Goal: Information Seeking & Learning: Stay updated

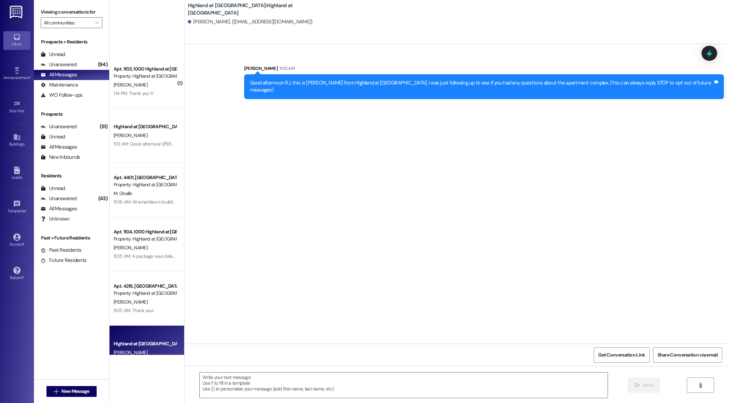
scroll to position [208, 0]
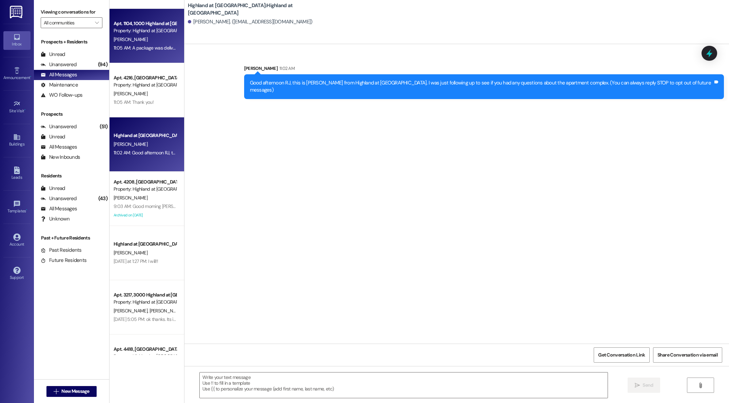
click at [161, 41] on div "[PERSON_NAME]" at bounding box center [145, 39] width 64 height 8
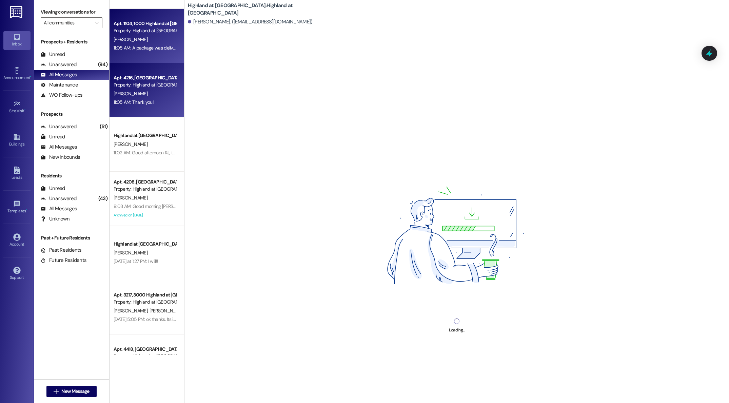
click at [143, 94] on div "[PERSON_NAME]" at bounding box center [145, 93] width 64 height 8
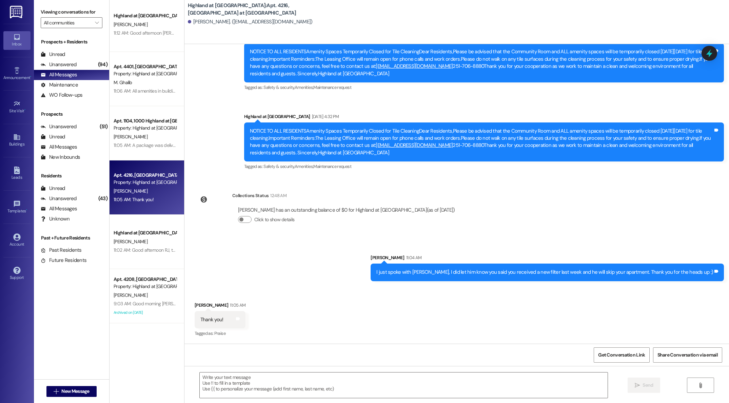
scroll to position [0, 0]
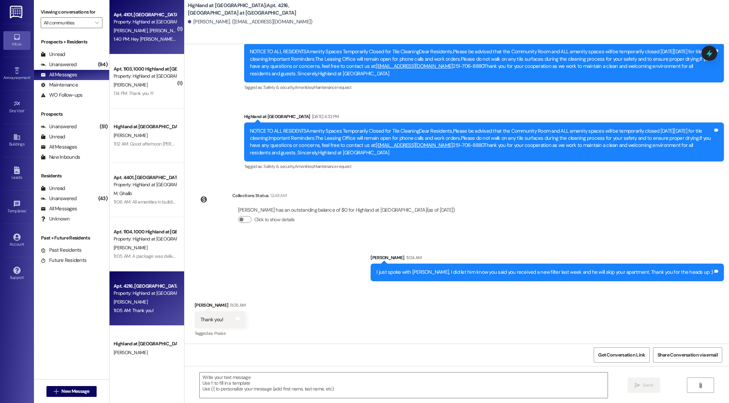
click at [138, 21] on div "Property: Highland at [GEOGRAPHIC_DATA]" at bounding box center [145, 21] width 63 height 7
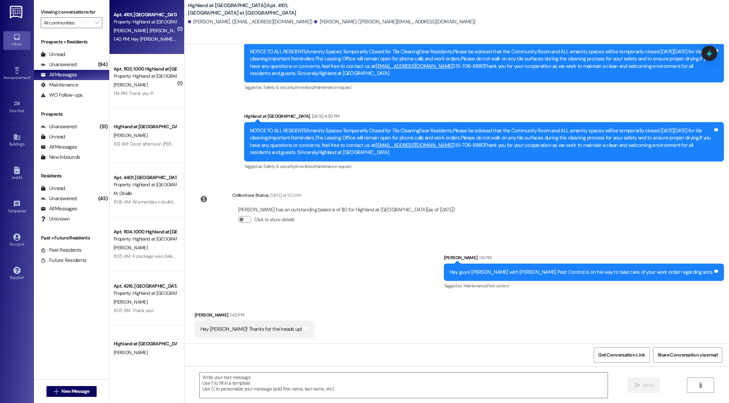
scroll to position [1892, 0]
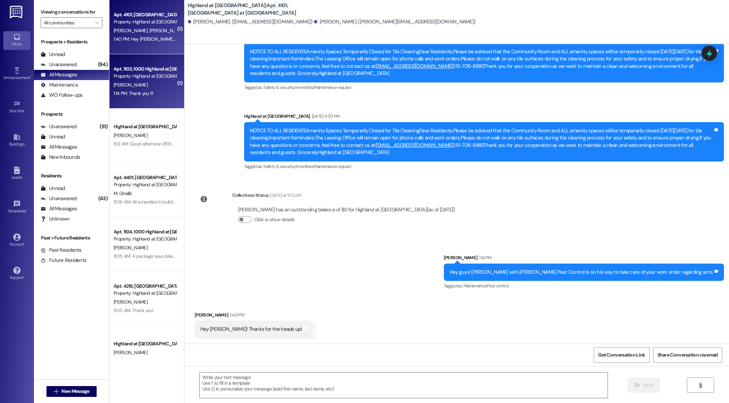
click at [149, 99] on div "Apt. 1103, [GEOGRAPHIC_DATA] at [GEOGRAPHIC_DATA] Property: Highland at [GEOGRA…" at bounding box center [146, 81] width 75 height 54
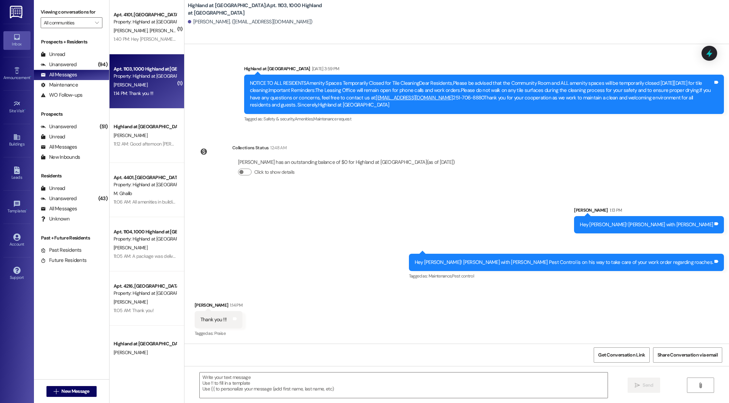
scroll to position [510, 0]
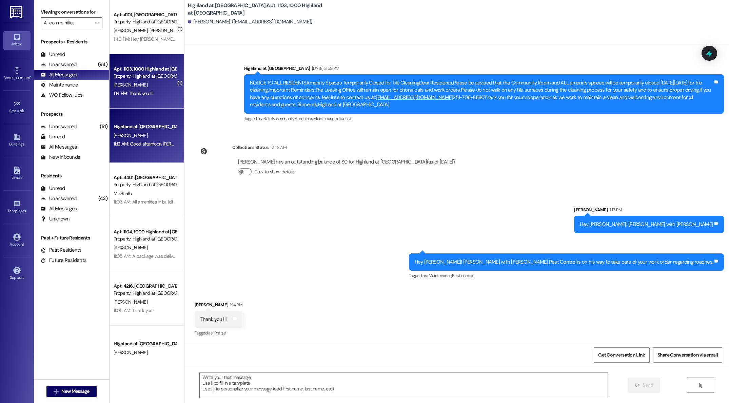
click at [127, 138] on div "[PERSON_NAME]" at bounding box center [145, 135] width 64 height 8
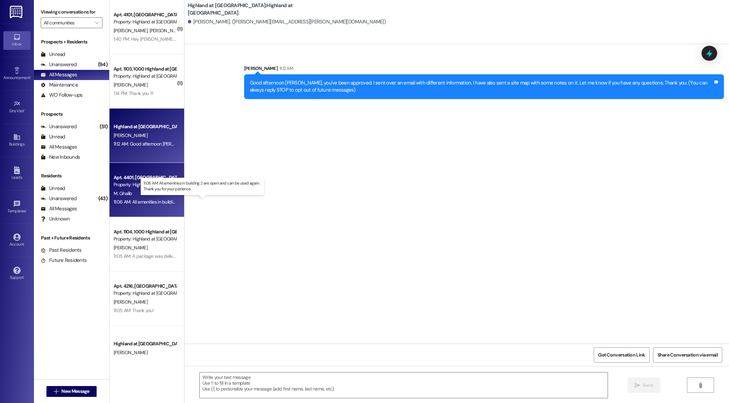
click at [140, 199] on div "11:06 AM: All amenities in building 2 are open and can be used again. Thank you…" at bounding box center [209, 202] width 190 height 6
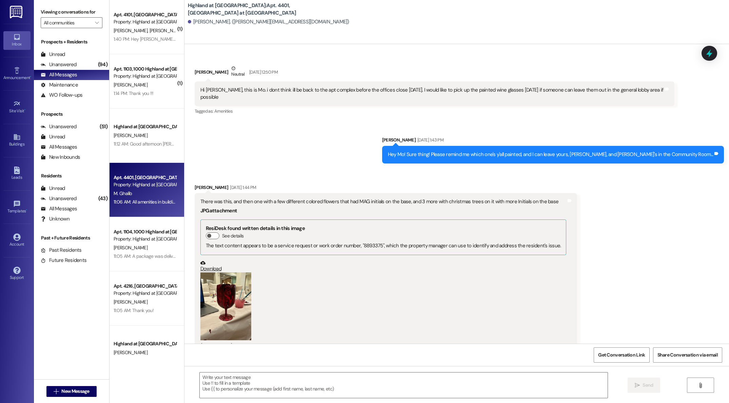
scroll to position [1560, 0]
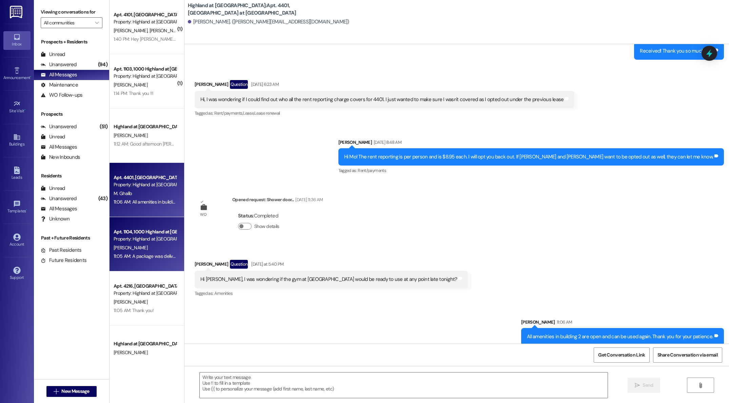
click at [137, 242] on div "Property: Highland at [GEOGRAPHIC_DATA]" at bounding box center [145, 238] width 63 height 7
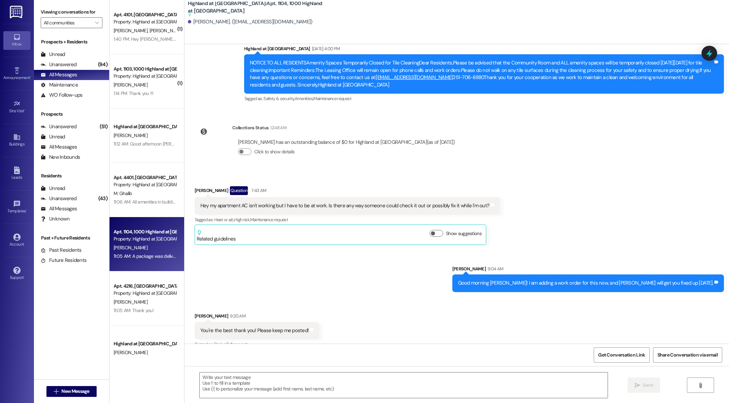
scroll to position [2051, 0]
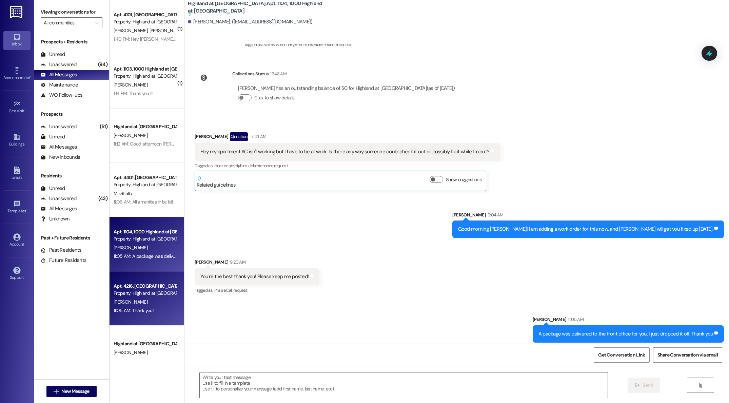
click at [150, 305] on div "[PERSON_NAME]" at bounding box center [145, 302] width 64 height 8
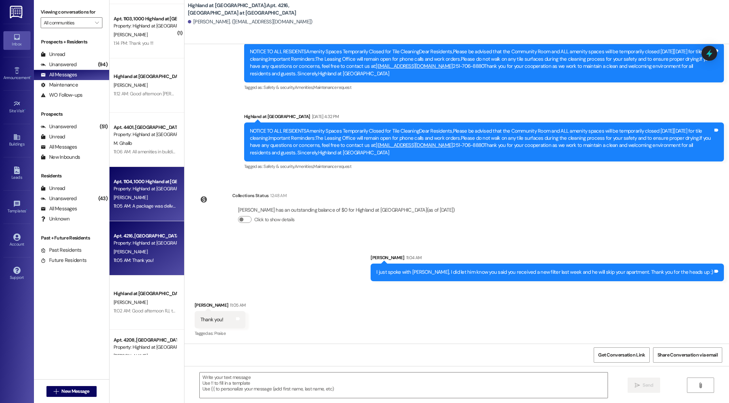
scroll to position [52, 0]
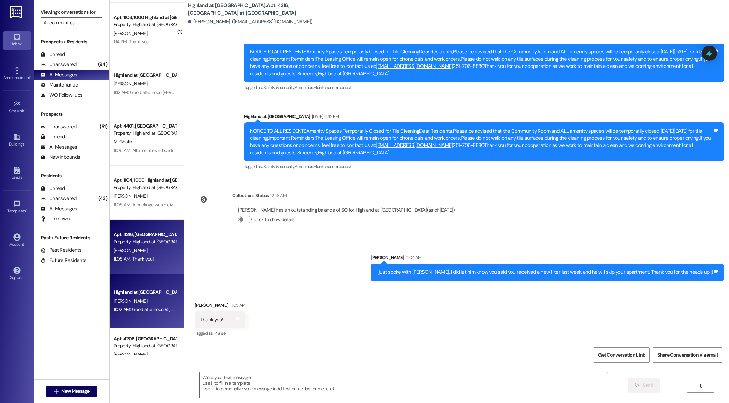
click at [144, 304] on div "[PERSON_NAME]" at bounding box center [145, 301] width 64 height 8
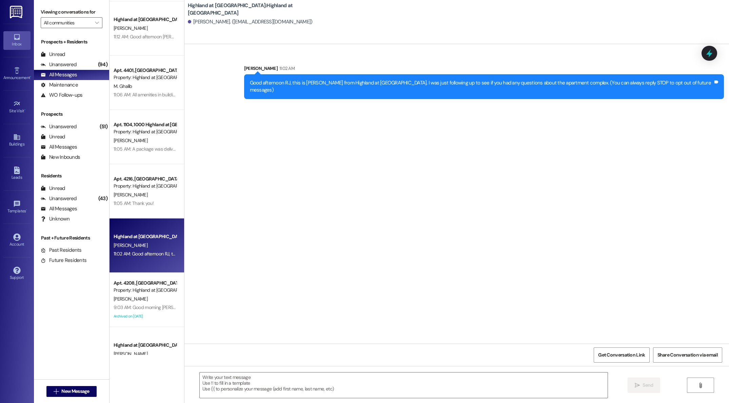
scroll to position [110, 0]
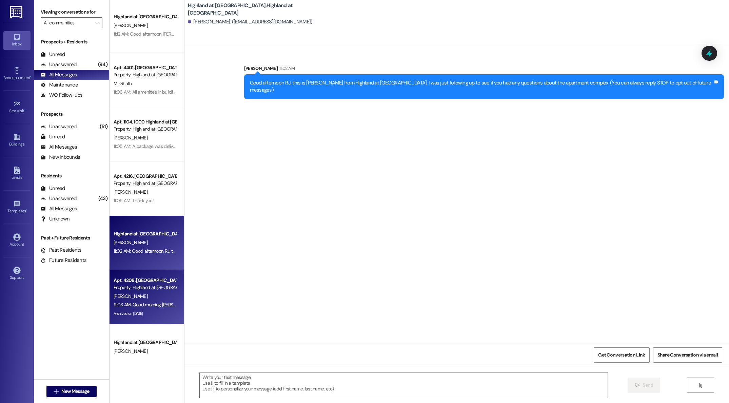
click at [138, 300] on div "9:03 AM: Good morning [PERSON_NAME]! My repairman, [PERSON_NAME], is going to s…" at bounding box center [145, 304] width 64 height 8
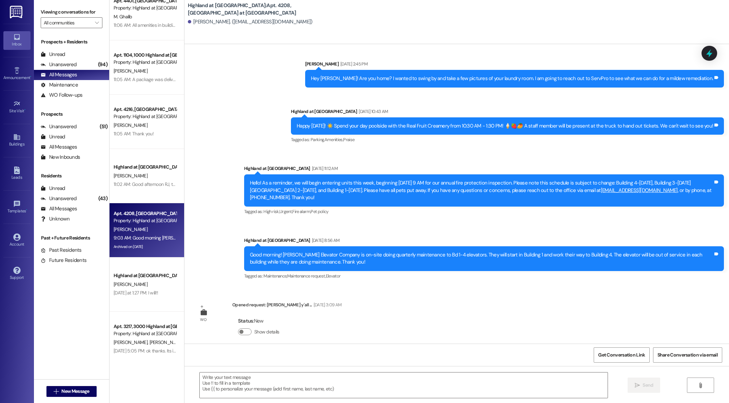
scroll to position [11260, 0]
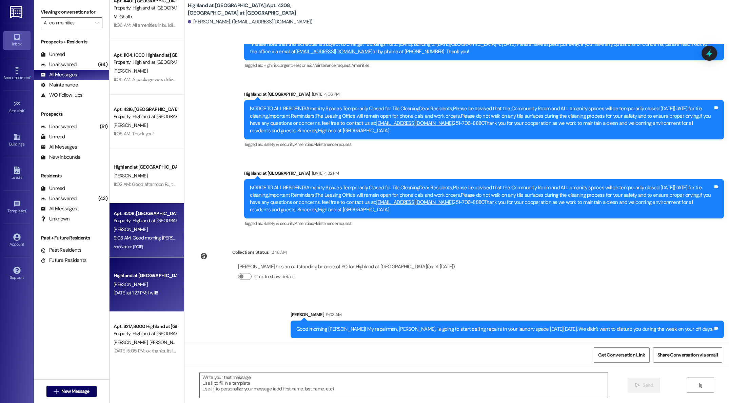
click at [143, 284] on div "[PERSON_NAME]" at bounding box center [145, 284] width 64 height 8
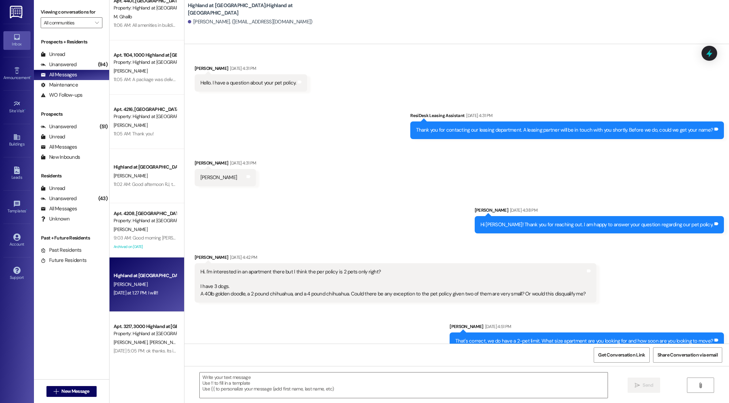
scroll to position [3009, 0]
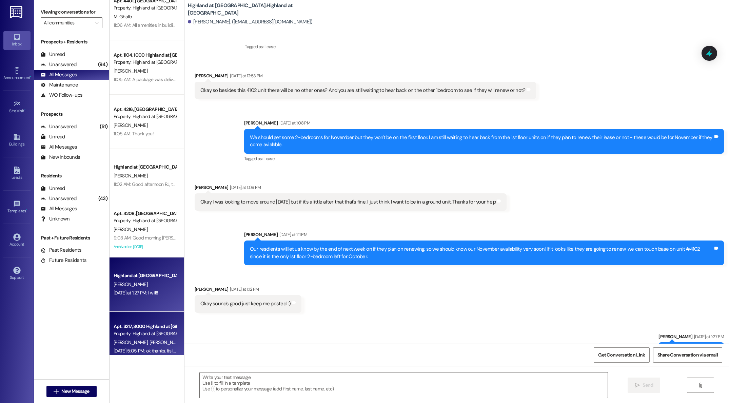
click at [152, 326] on div "Apt. 3217, 3000 Highland at [GEOGRAPHIC_DATA]" at bounding box center [145, 326] width 63 height 7
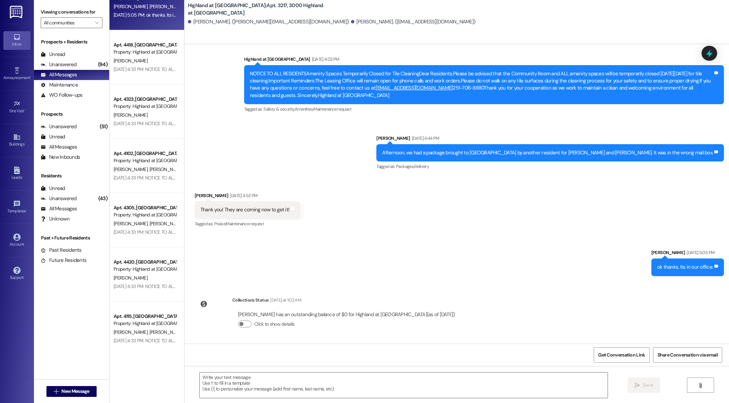
scroll to position [514, 0]
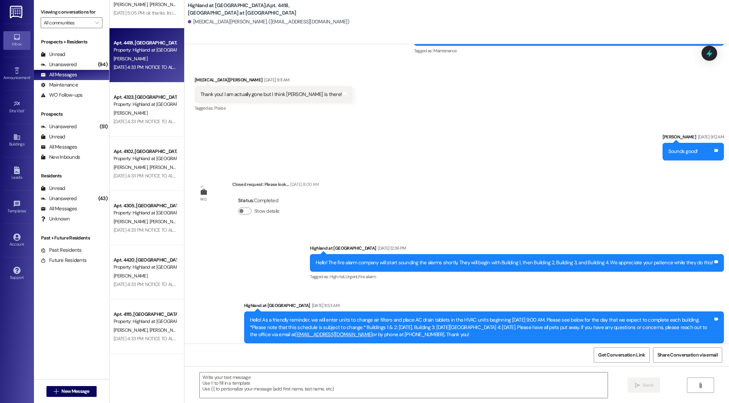
scroll to position [2931, 0]
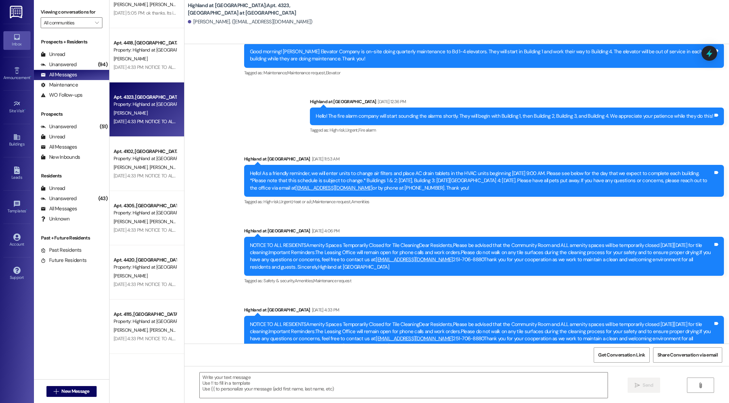
scroll to position [471, 0]
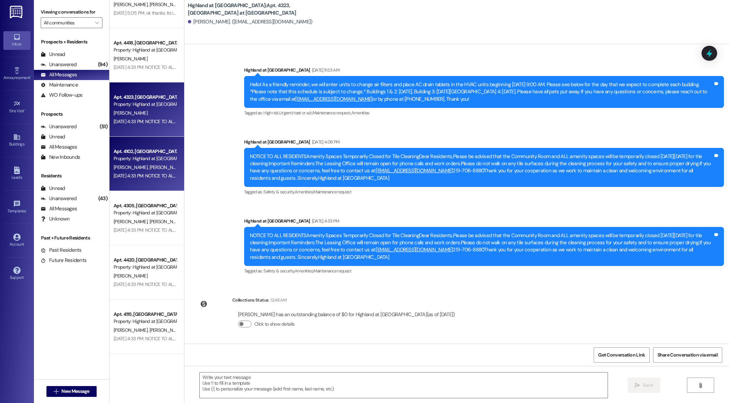
click at [149, 169] on span "[PERSON_NAME]" at bounding box center [166, 167] width 34 height 6
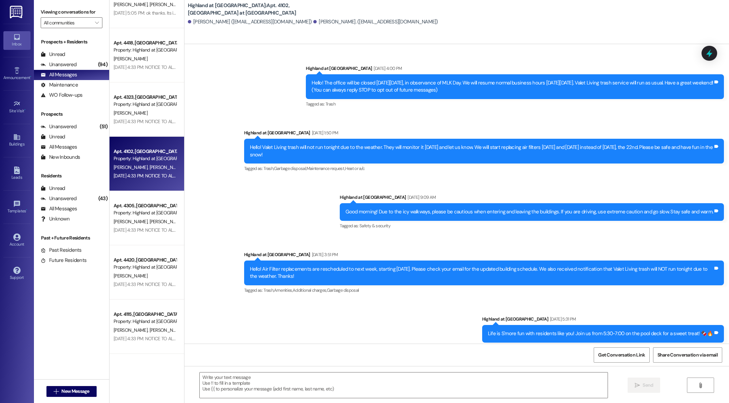
scroll to position [3421, 0]
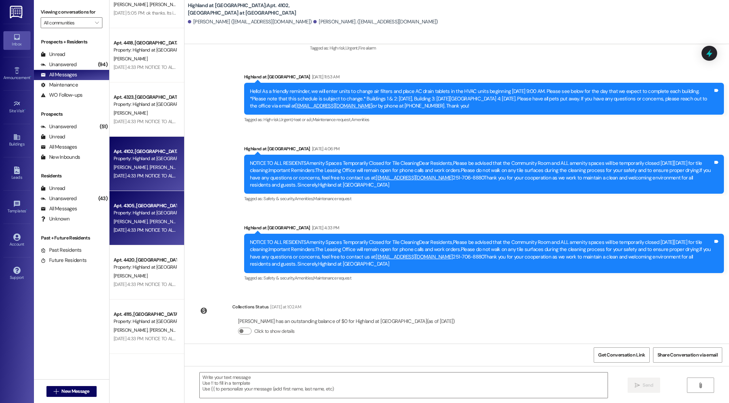
click at [125, 218] on span "[PERSON_NAME]" at bounding box center [132, 221] width 36 height 6
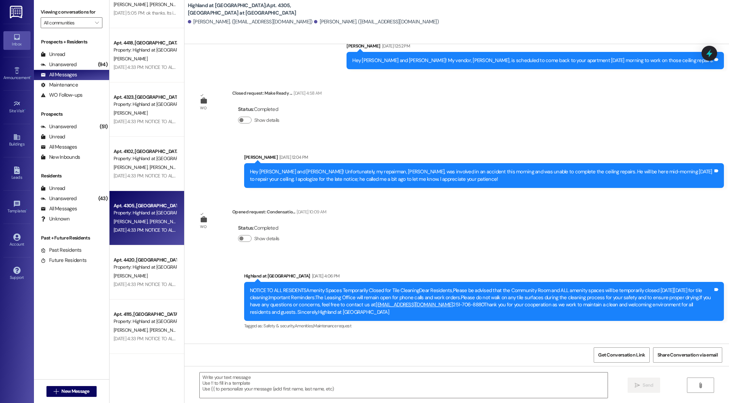
scroll to position [402, 0]
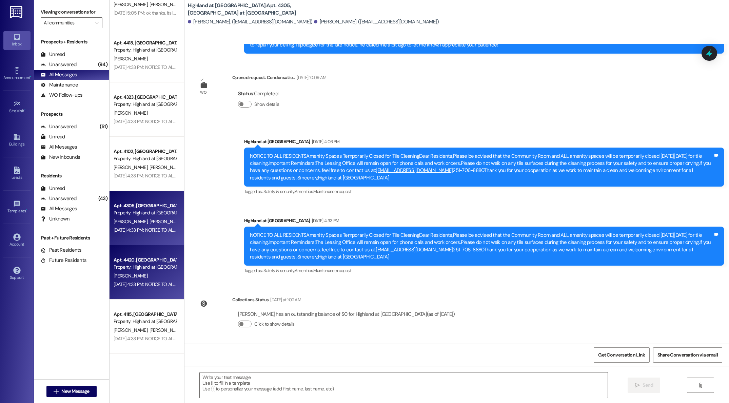
click at [133, 276] on div "[PERSON_NAME]" at bounding box center [145, 275] width 64 height 8
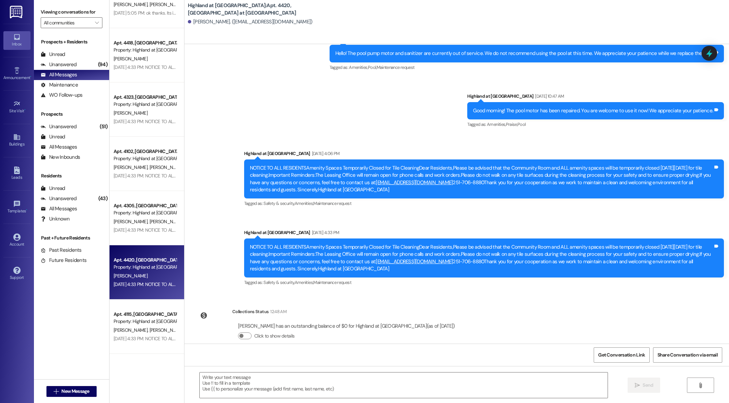
scroll to position [907, 0]
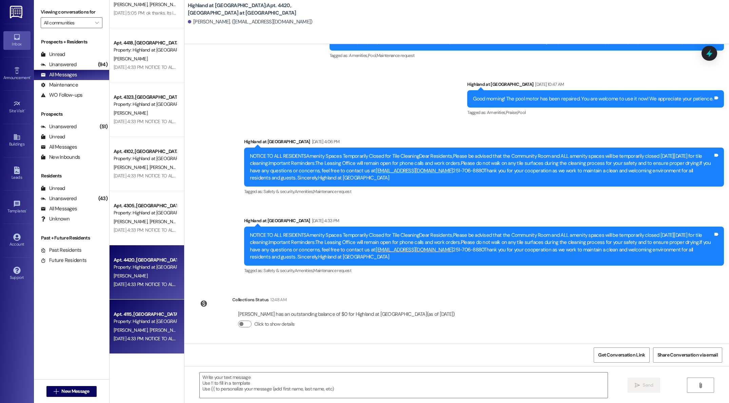
click at [137, 320] on div "Property: Highland at [GEOGRAPHIC_DATA]" at bounding box center [145, 321] width 63 height 7
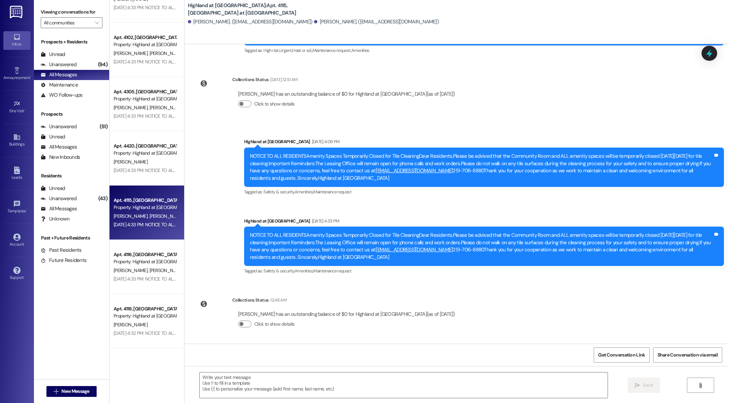
scroll to position [653, 0]
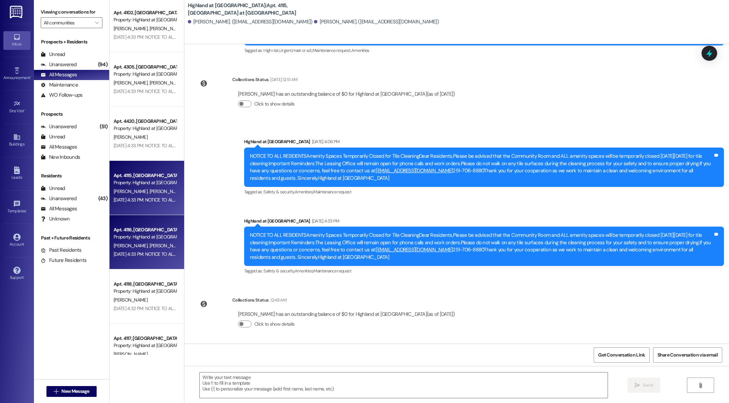
click at [122, 246] on span "[PERSON_NAME]" at bounding box center [132, 245] width 36 height 6
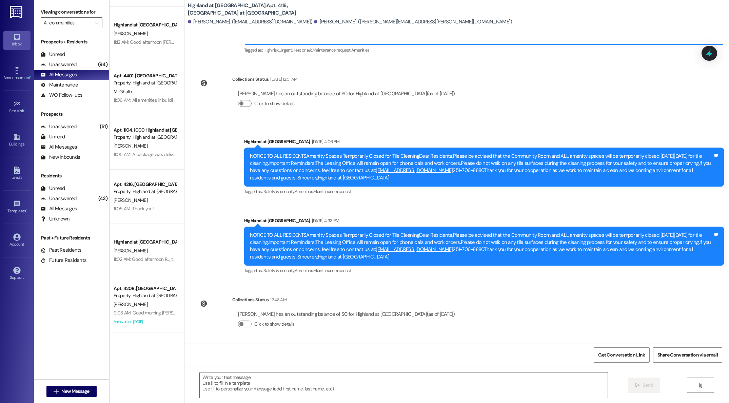
scroll to position [0, 0]
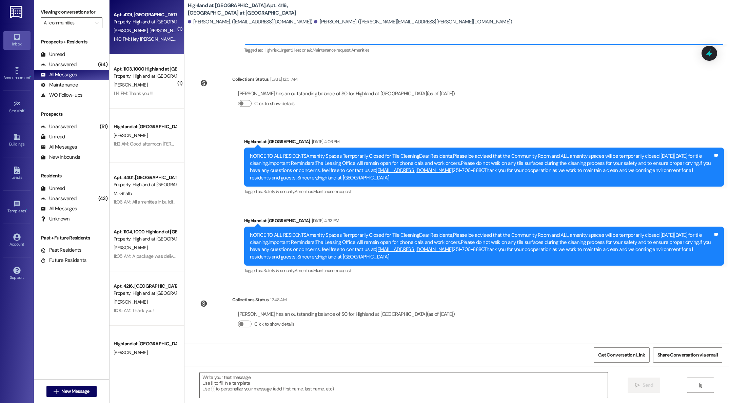
click at [137, 35] on div "[PERSON_NAME] [PERSON_NAME]" at bounding box center [145, 30] width 64 height 8
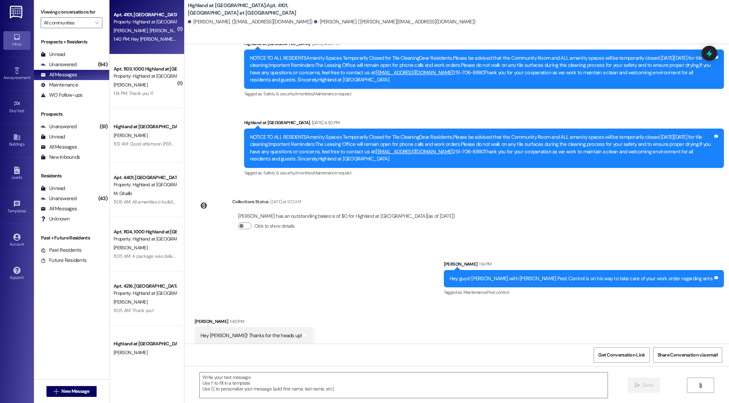
scroll to position [1892, 0]
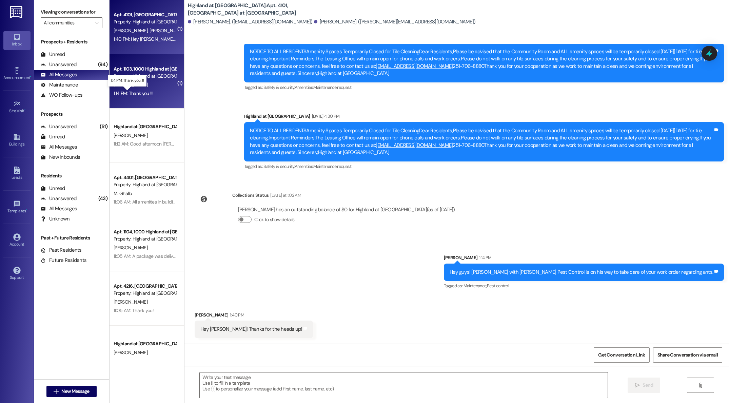
click at [138, 94] on div "1:14 PM: Thank you !!! 1:14 PM: Thank you !!!" at bounding box center [134, 93] width 40 height 6
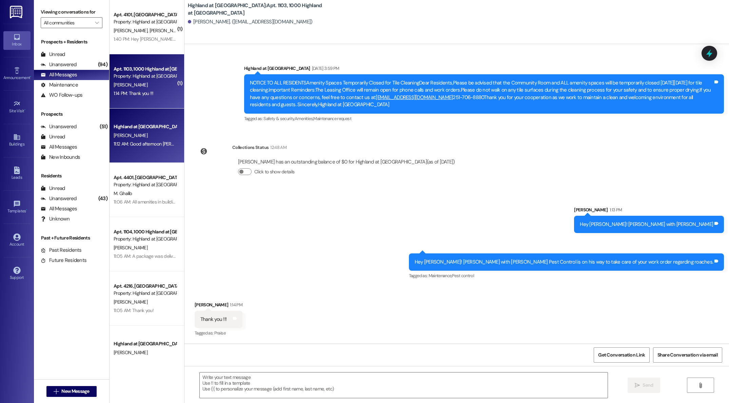
scroll to position [510, 0]
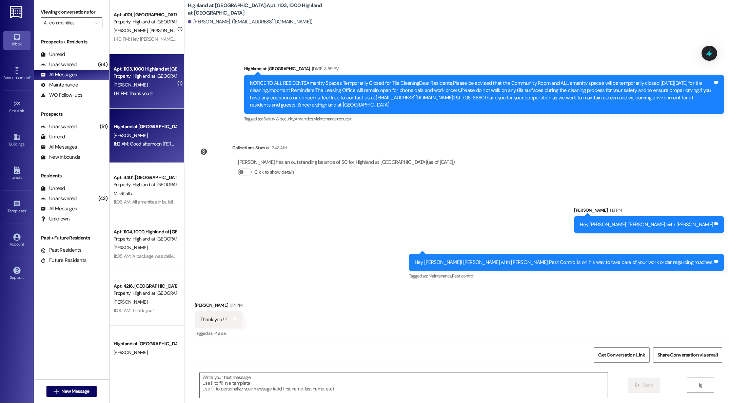
click at [145, 138] on div "[PERSON_NAME]" at bounding box center [145, 135] width 64 height 8
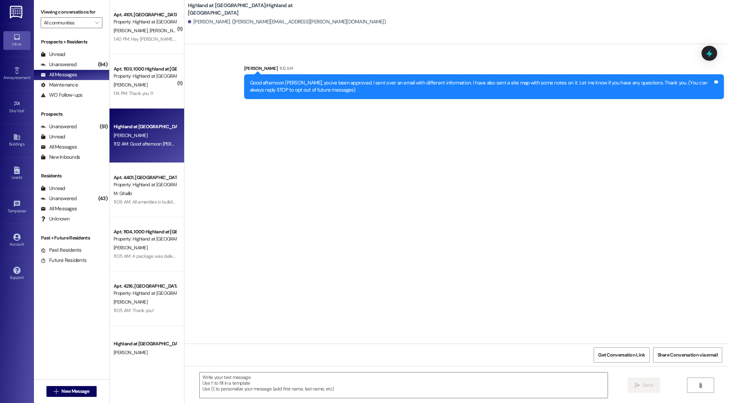
scroll to position [0, 0]
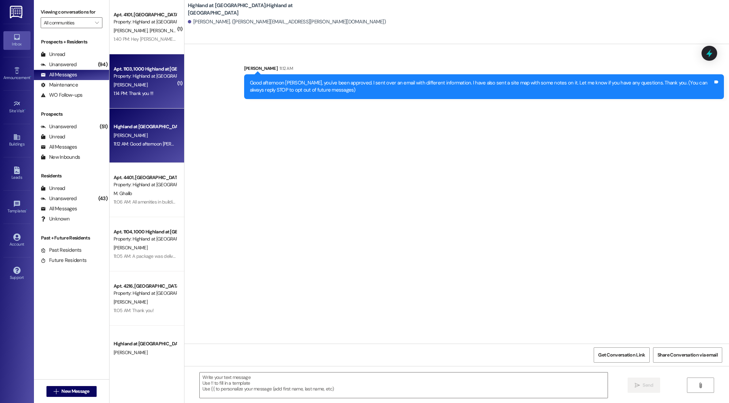
click at [143, 81] on div "[PERSON_NAME]" at bounding box center [145, 85] width 64 height 8
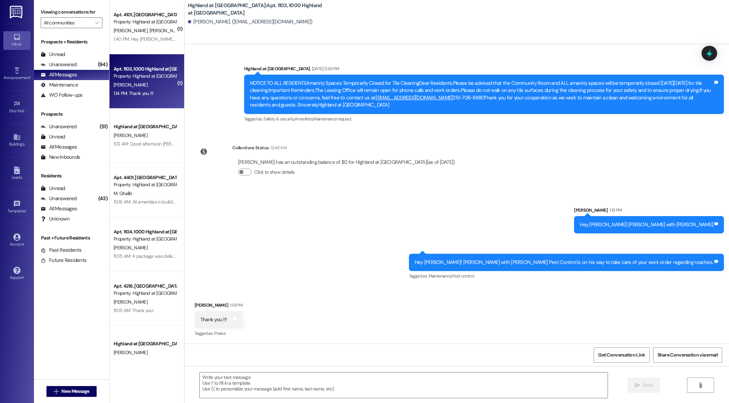
scroll to position [510, 0]
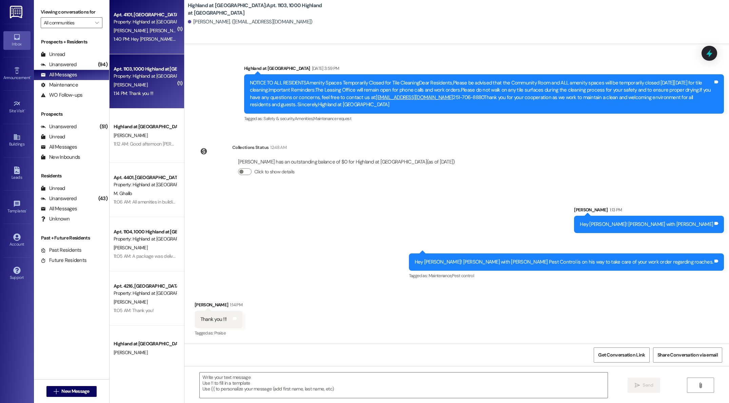
click at [122, 24] on div "Property: Highland at [GEOGRAPHIC_DATA]" at bounding box center [145, 21] width 63 height 7
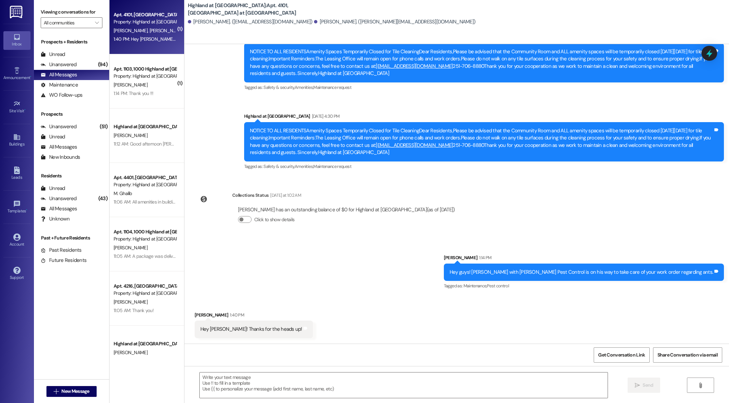
scroll to position [1892, 0]
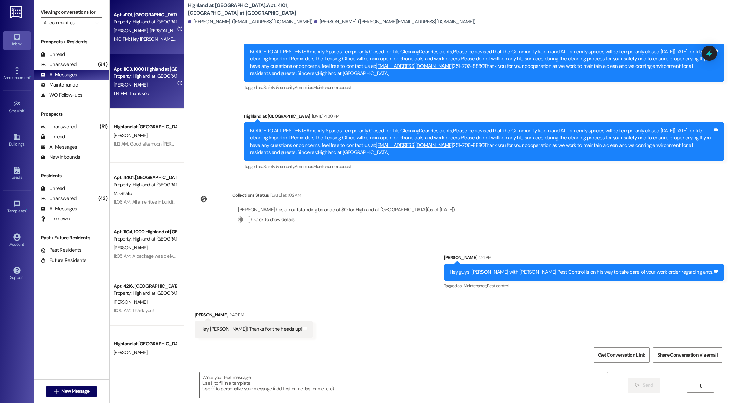
click at [145, 77] on div "Property: Highland at [GEOGRAPHIC_DATA]" at bounding box center [145, 76] width 63 height 7
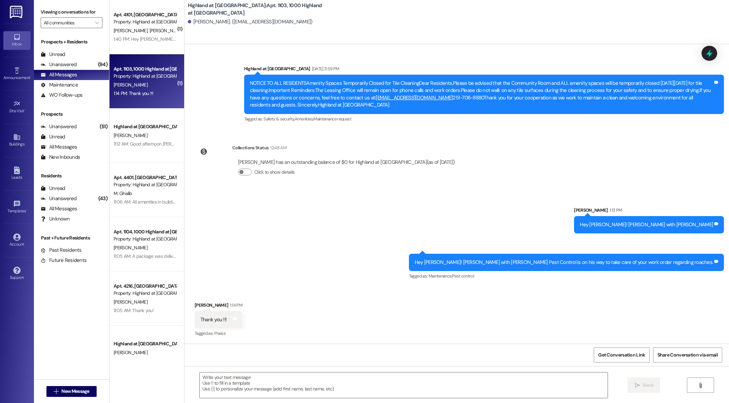
scroll to position [510, 0]
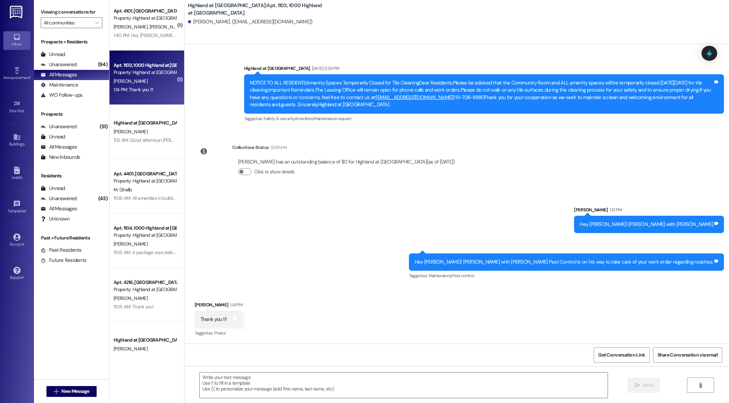
click at [160, 33] on div "( 1 ) Apt. 4101, [GEOGRAPHIC_DATA] at [GEOGRAPHIC_DATA] Property: [GEOGRAPHIC_D…" at bounding box center [146, 177] width 75 height 354
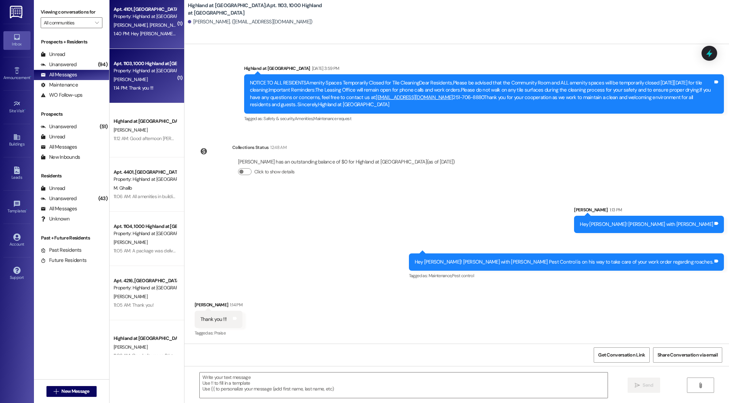
click at [160, 26] on div "[PERSON_NAME] [PERSON_NAME]" at bounding box center [145, 25] width 64 height 8
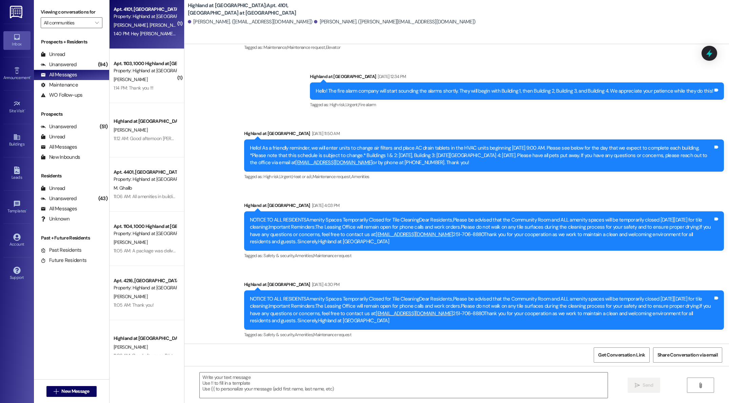
scroll to position [1892, 0]
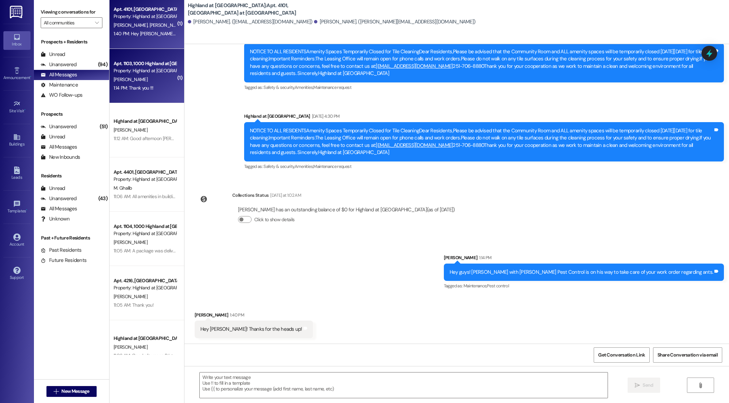
click at [141, 90] on div "1:14 PM: Thank you !!! 1:14 PM: Thank you !!!" at bounding box center [134, 88] width 40 height 6
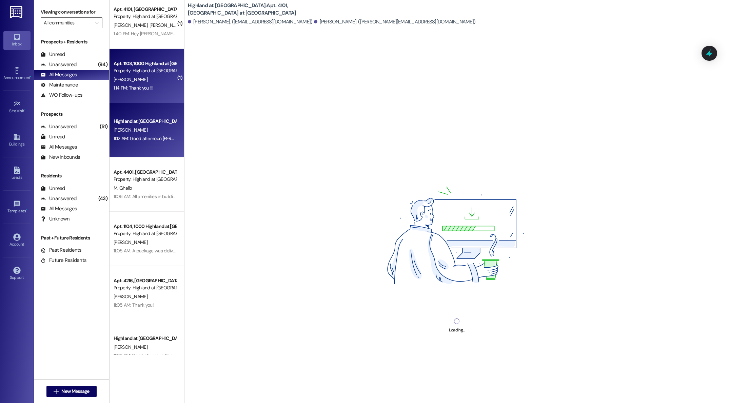
click at [141, 129] on div "[PERSON_NAME]" at bounding box center [145, 130] width 64 height 8
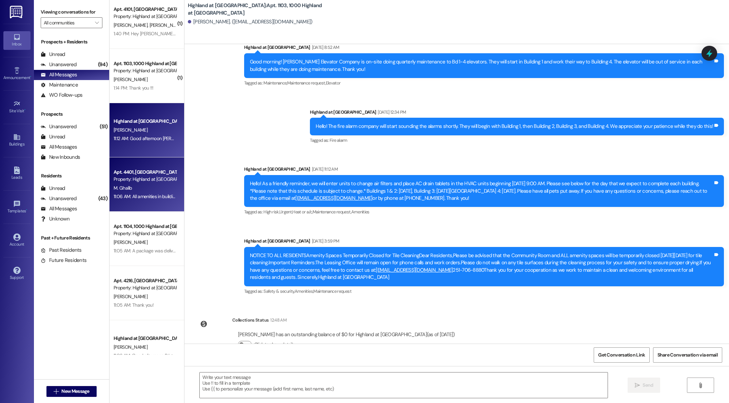
scroll to position [0, 0]
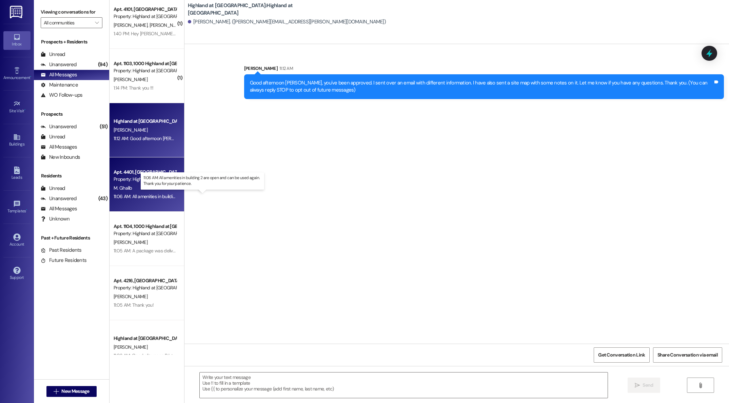
click at [138, 195] on div "11:06 AM: All amenities in building 2 are open and can be used again. Thank you…" at bounding box center [209, 196] width 190 height 6
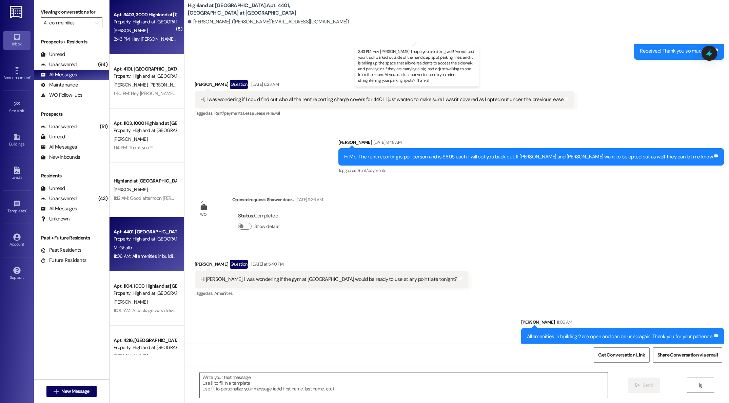
click at [131, 38] on div "3:43 PM: Hey [PERSON_NAME]! I hope you are doing well! I've noticed your truck …" at bounding box center [478, 39] width 728 height 6
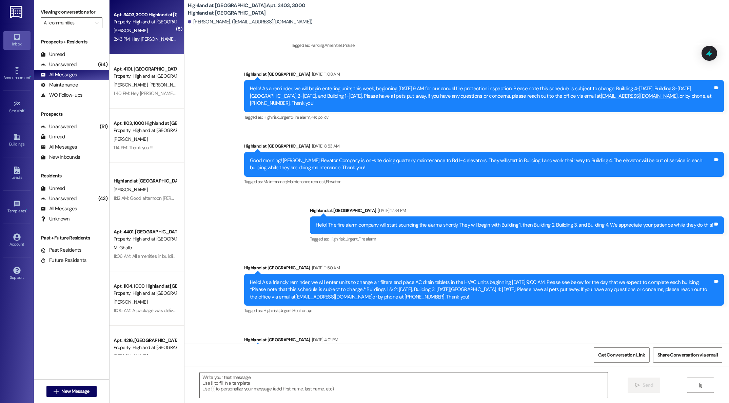
scroll to position [3018, 0]
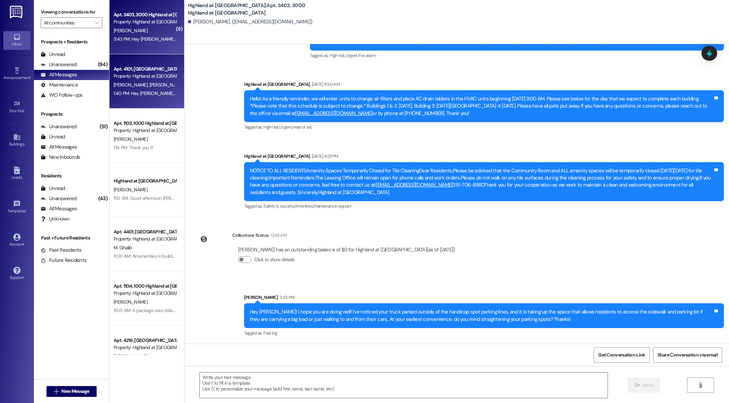
click at [149, 89] on div "1:40 PM: Hey [PERSON_NAME]! Thanks for the heads up! 1:40 PM: Hey [PERSON_NAME]…" at bounding box center [145, 93] width 64 height 8
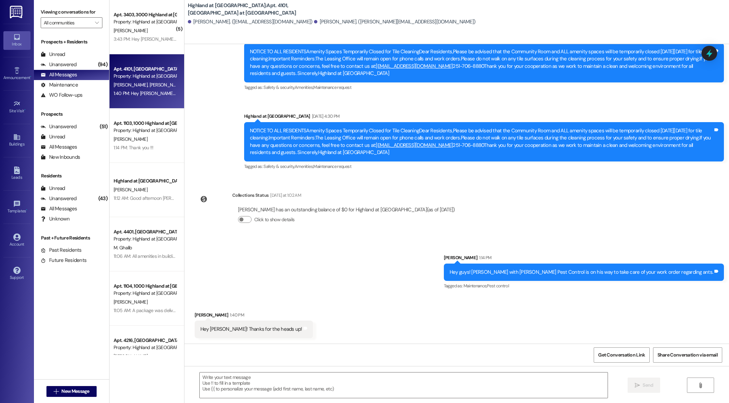
scroll to position [1806, 0]
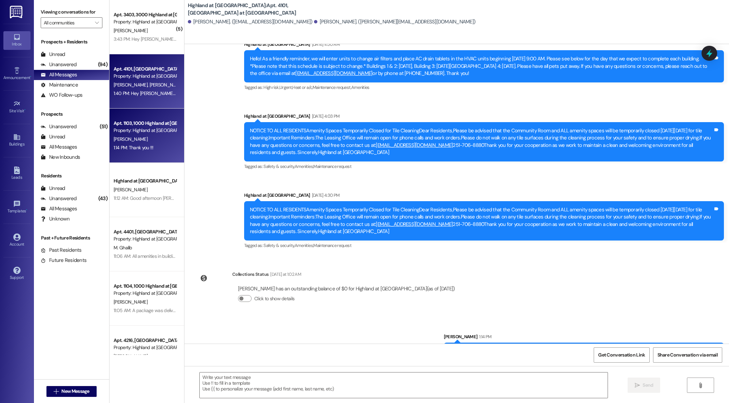
click at [152, 125] on div "Apt. 1103, 1000 Highland at [GEOGRAPHIC_DATA]" at bounding box center [145, 123] width 63 height 7
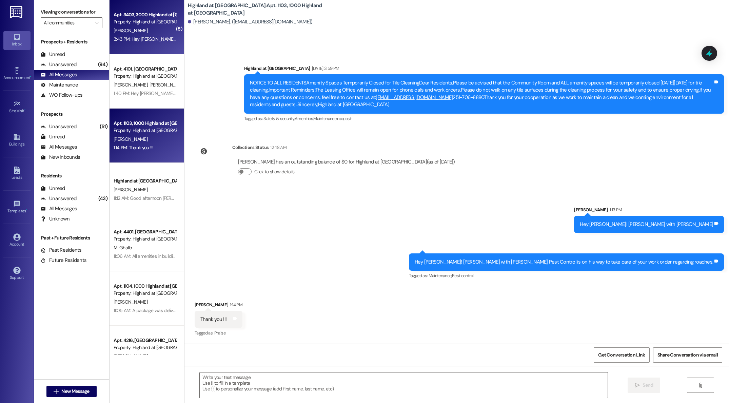
scroll to position [510, 0]
